Goal: Check status: Check status

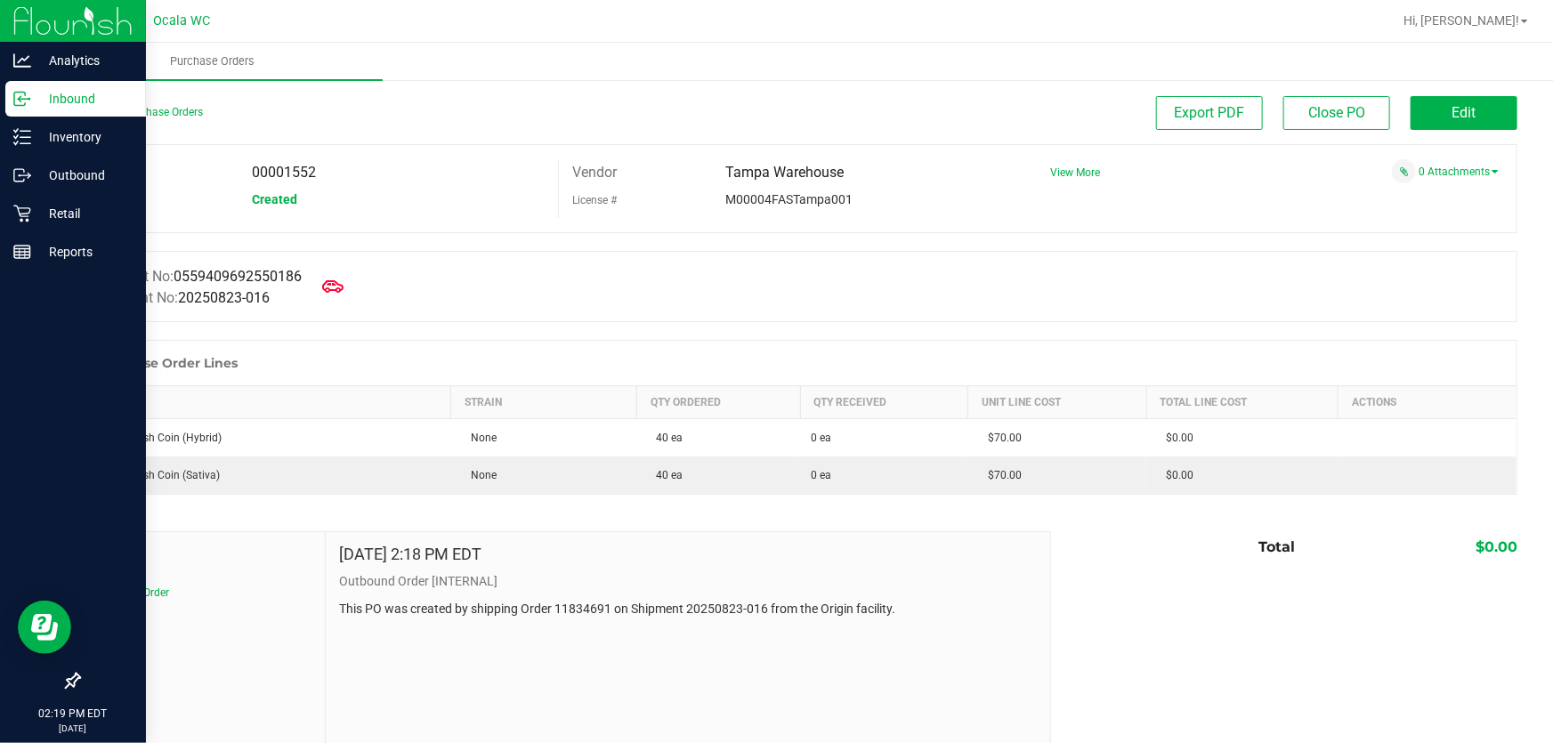
click at [36, 103] on p "Inbound" at bounding box center [84, 98] width 107 height 21
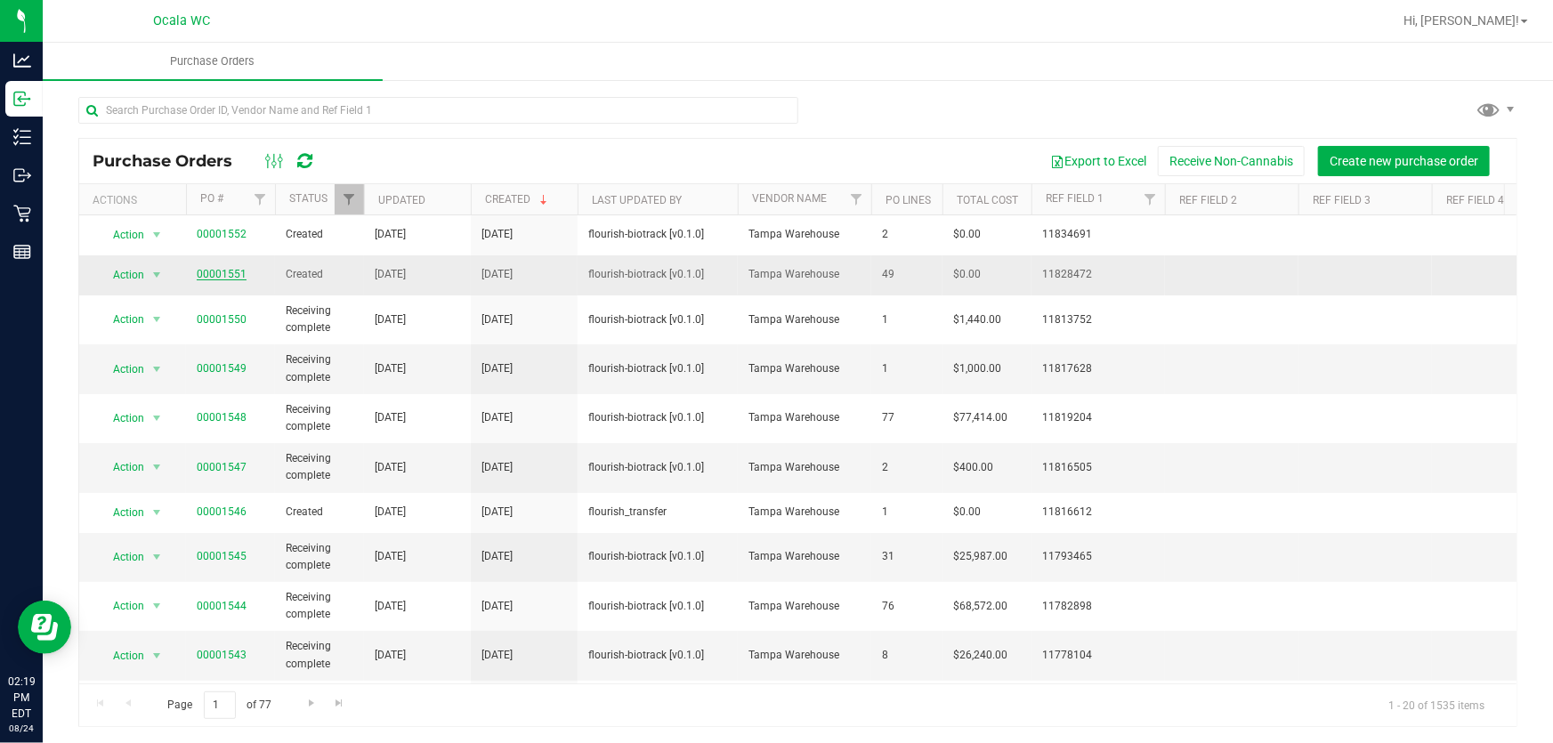
click at [228, 271] on link "00001551" at bounding box center [222, 274] width 50 height 12
